Goal: Transaction & Acquisition: Purchase product/service

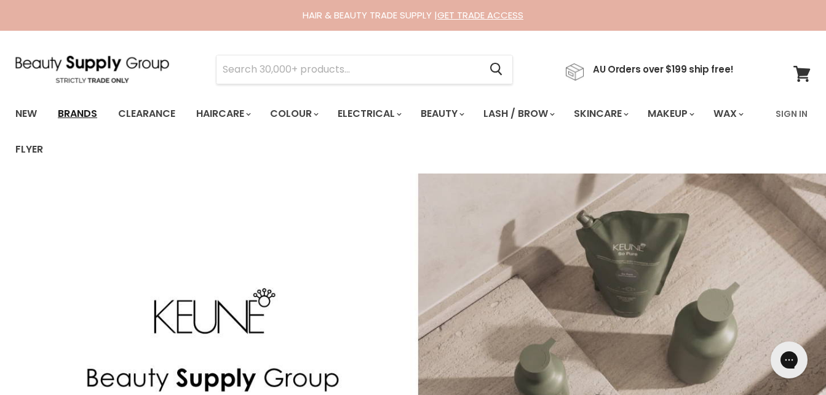
click at [77, 109] on link "Brands" at bounding box center [78, 114] width 58 height 26
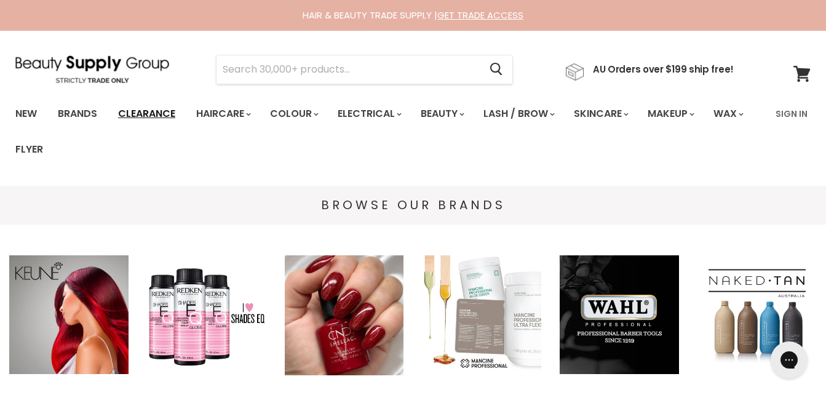
click at [162, 113] on link "Clearance" at bounding box center [147, 114] width 76 height 26
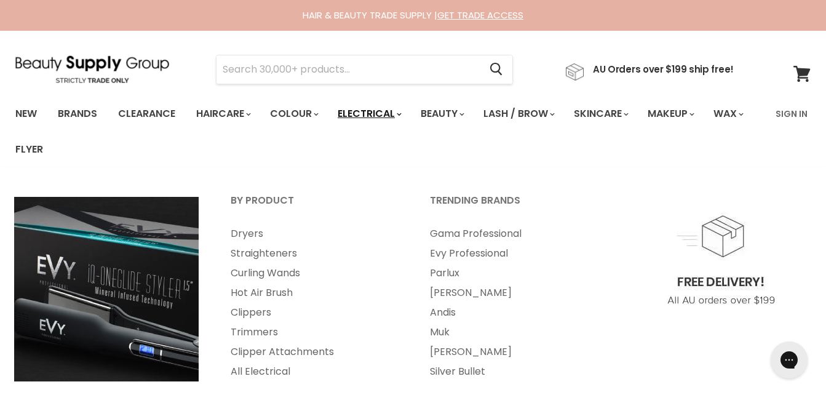
click at [370, 109] on link "Electrical" at bounding box center [368, 114] width 81 height 26
click at [367, 111] on link "Electrical" at bounding box center [368, 114] width 81 height 26
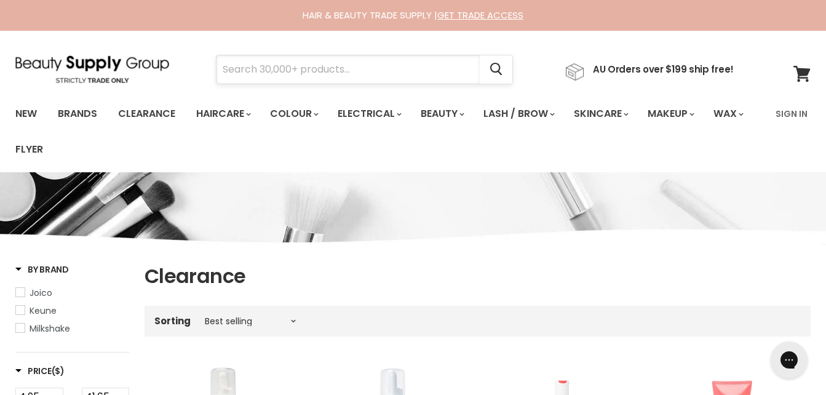
click at [220, 68] on input "Search" at bounding box center [348, 69] width 263 height 28
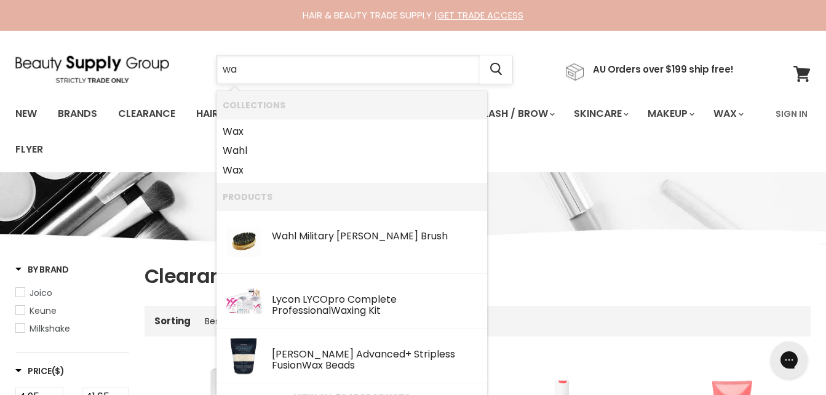
type input "wax"
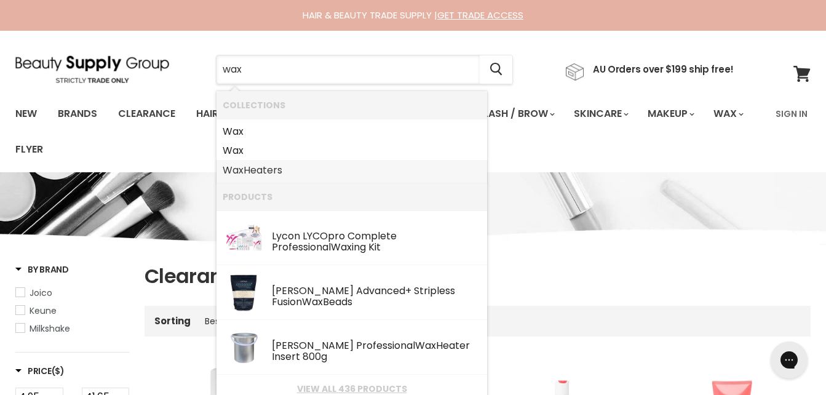
click at [265, 168] on link "Wax Heaters" at bounding box center [352, 171] width 258 height 20
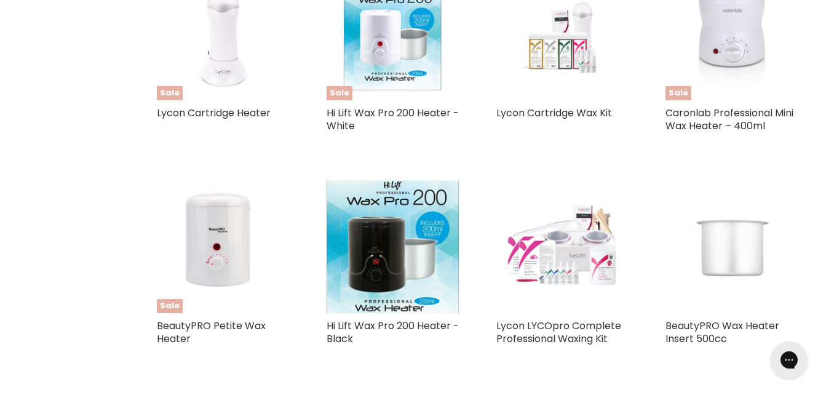
scroll to position [656, 0]
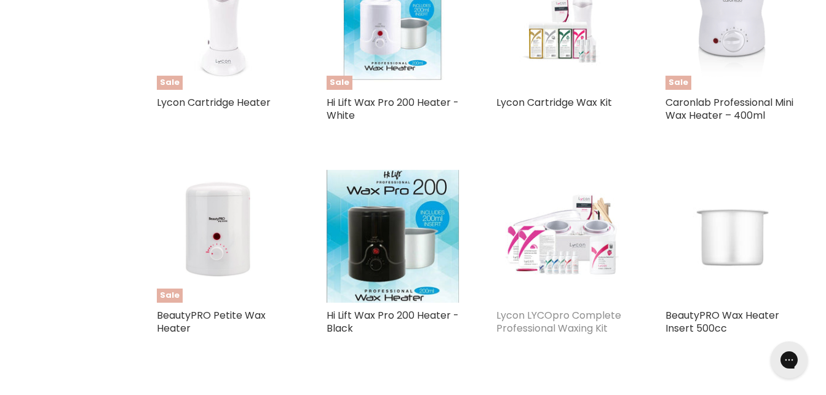
click at [566, 308] on link "Lycon LYCOpro Complete Professional Waxing Kit" at bounding box center [558, 321] width 125 height 27
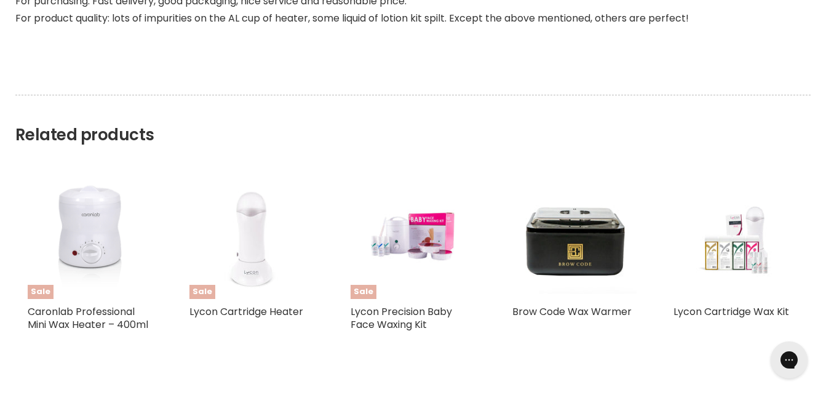
scroll to position [960, 0]
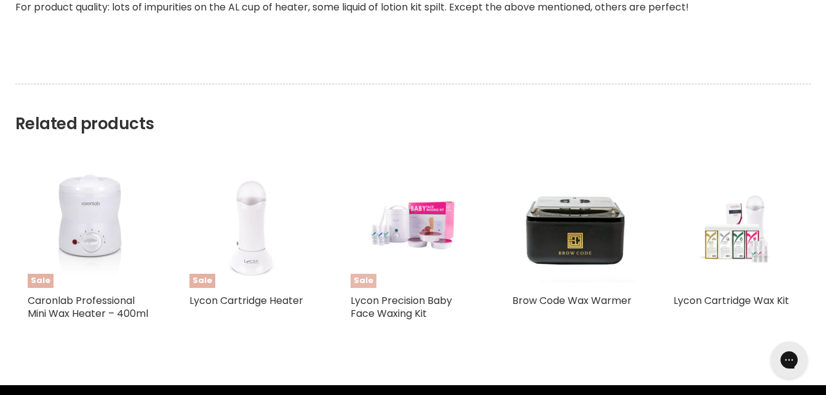
click at [359, 279] on span "Sale" at bounding box center [364, 281] width 26 height 14
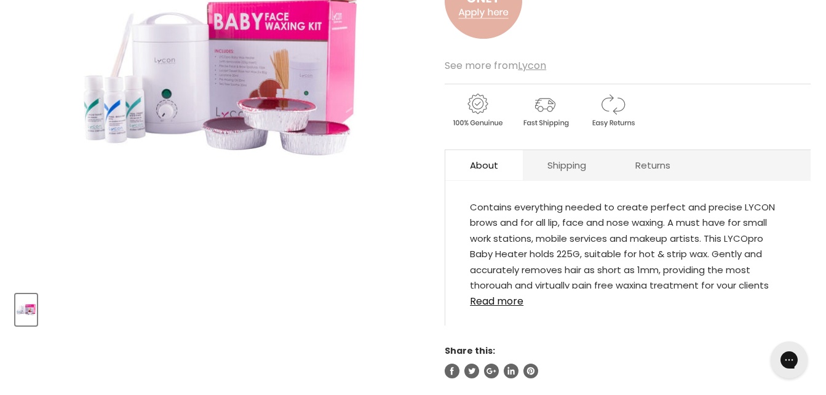
scroll to position [279, 0]
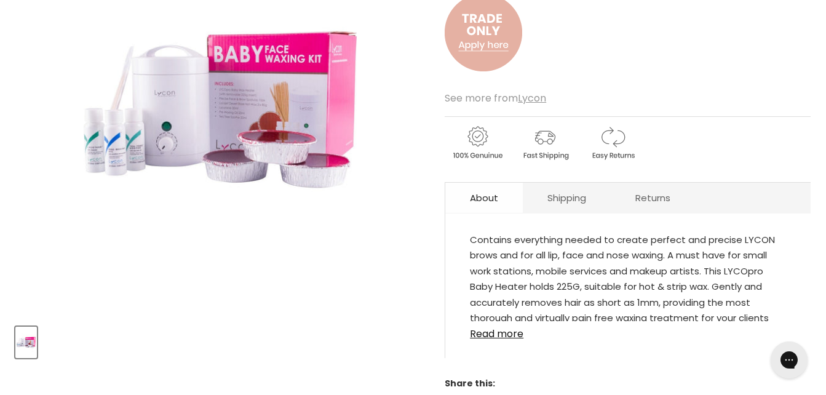
click at [486, 191] on link "About" at bounding box center [484, 198] width 78 height 30
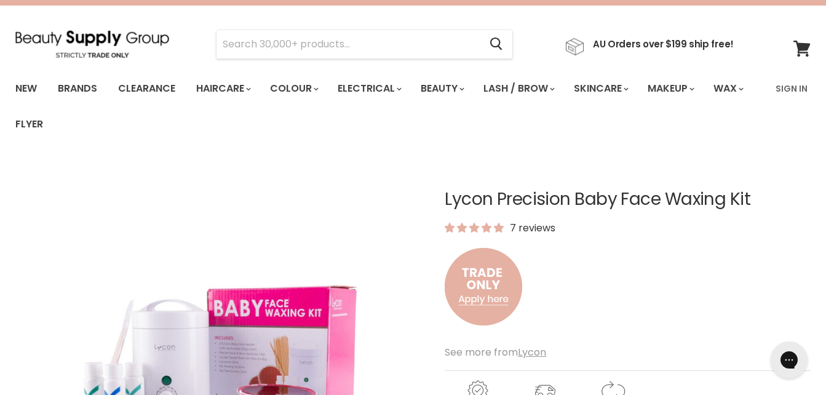
scroll to position [0, 0]
